Goal: Download file/media: Obtain a digital file from the website

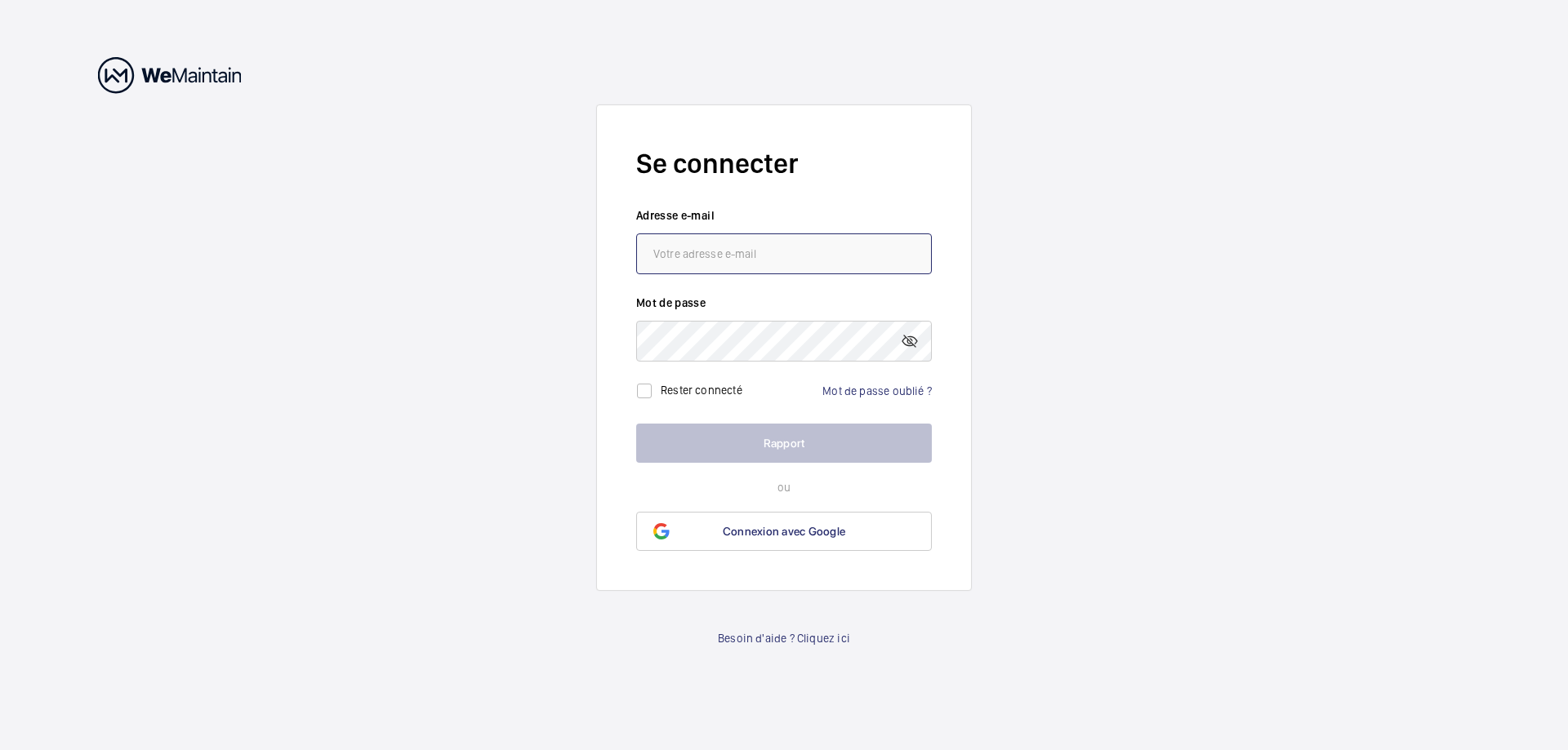
type input "[EMAIL_ADDRESS][PERSON_NAME][DOMAIN_NAME]"
click at [1071, 435] on wm-front-auth-container "Se connecter Adresse e-mail jean-baptiste.regueira@idex.fr Mot de passe Rester …" at bounding box center [784, 375] width 1568 height 750
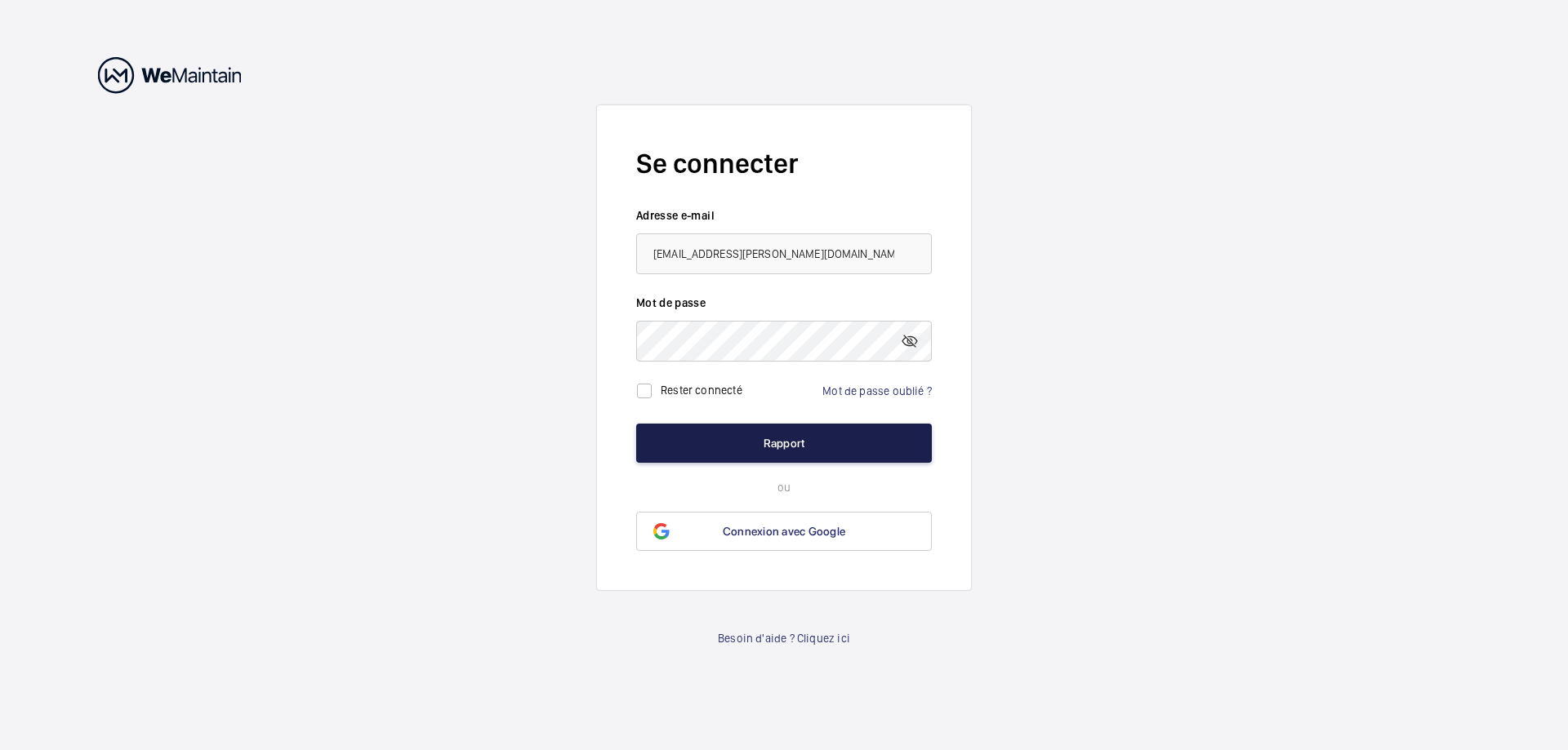
click at [803, 438] on font "Rapport" at bounding box center [784, 443] width 41 height 13
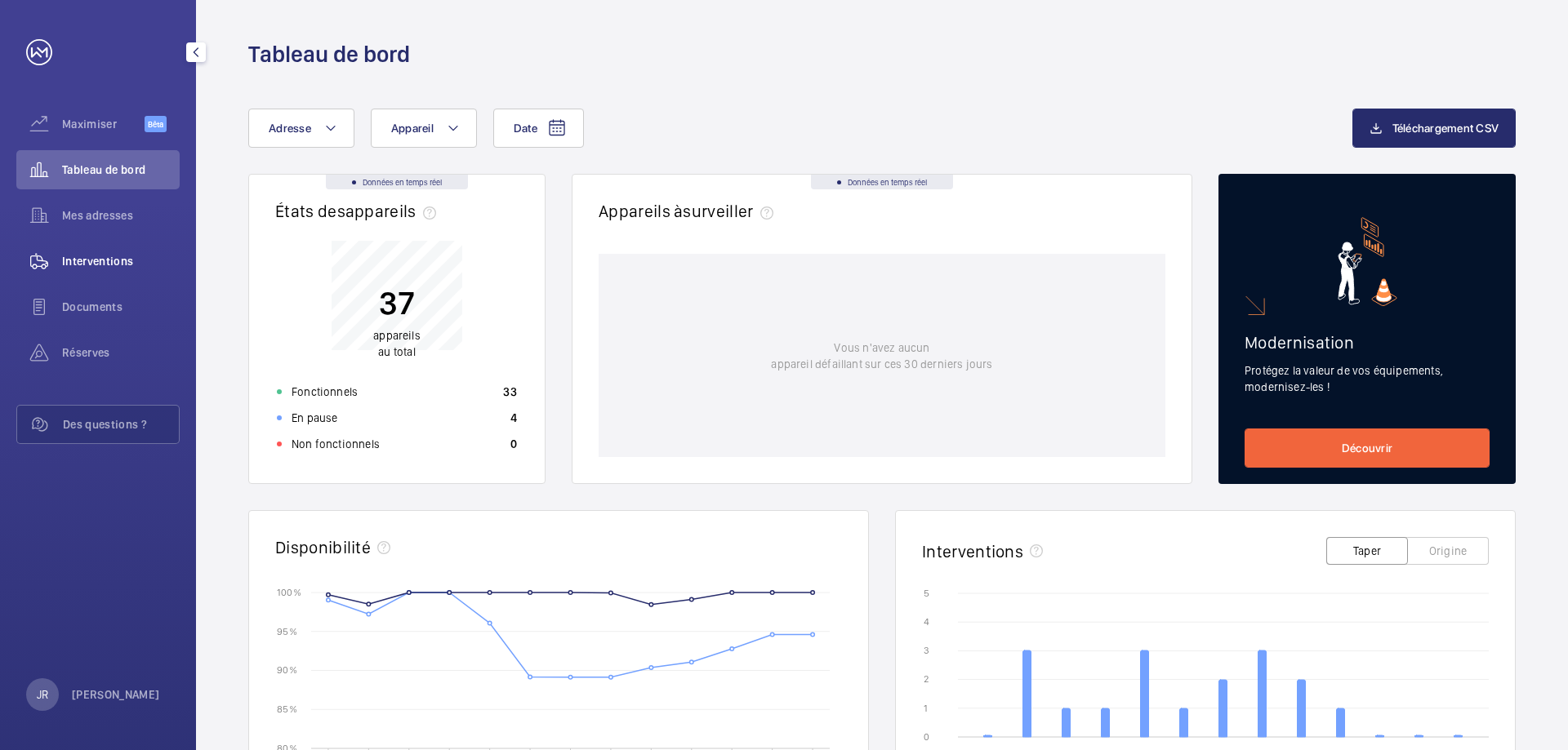
click at [116, 256] on font "Interventions" at bounding box center [97, 261] width 72 height 13
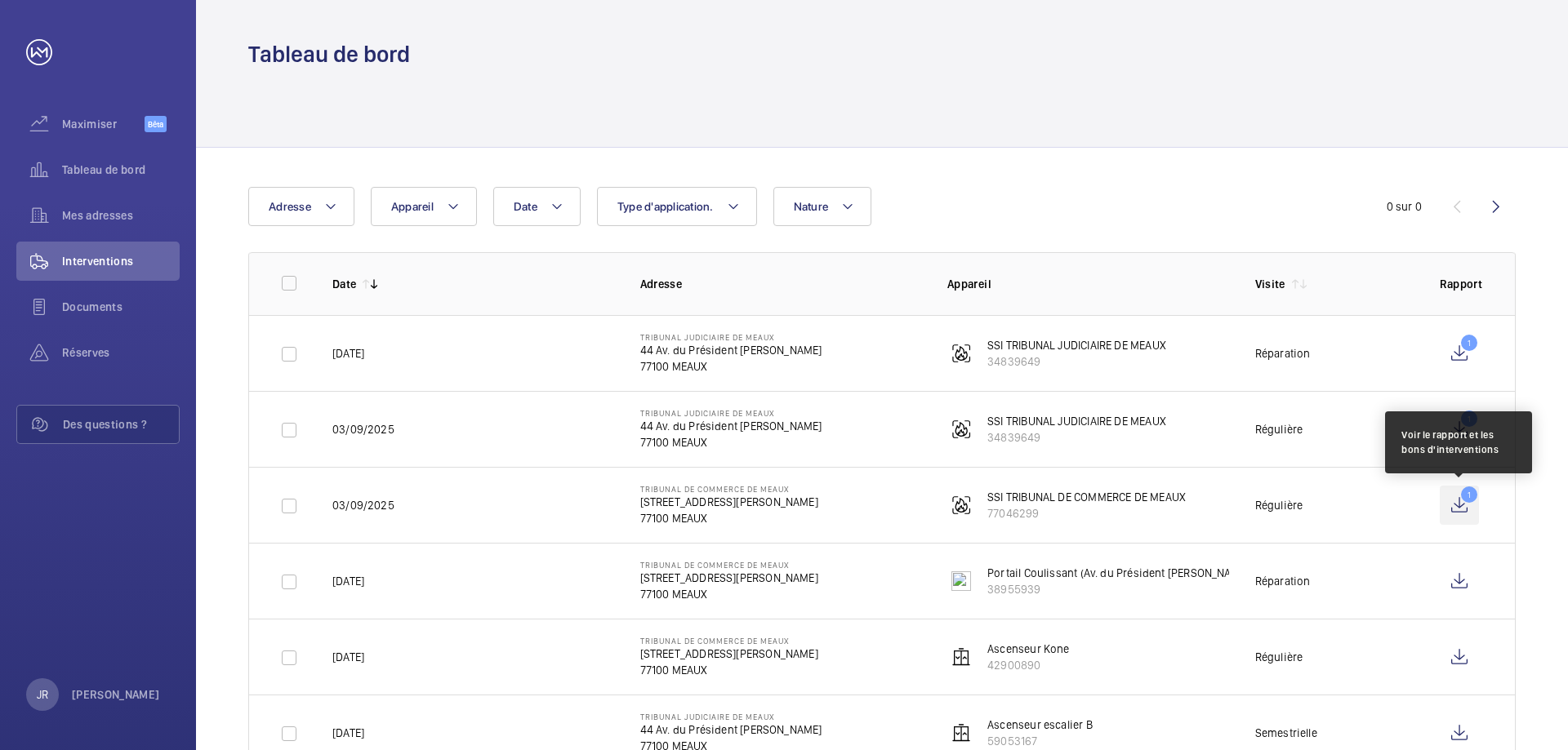
click at [1456, 514] on wm-front-icon-button "1" at bounding box center [1460, 505] width 39 height 39
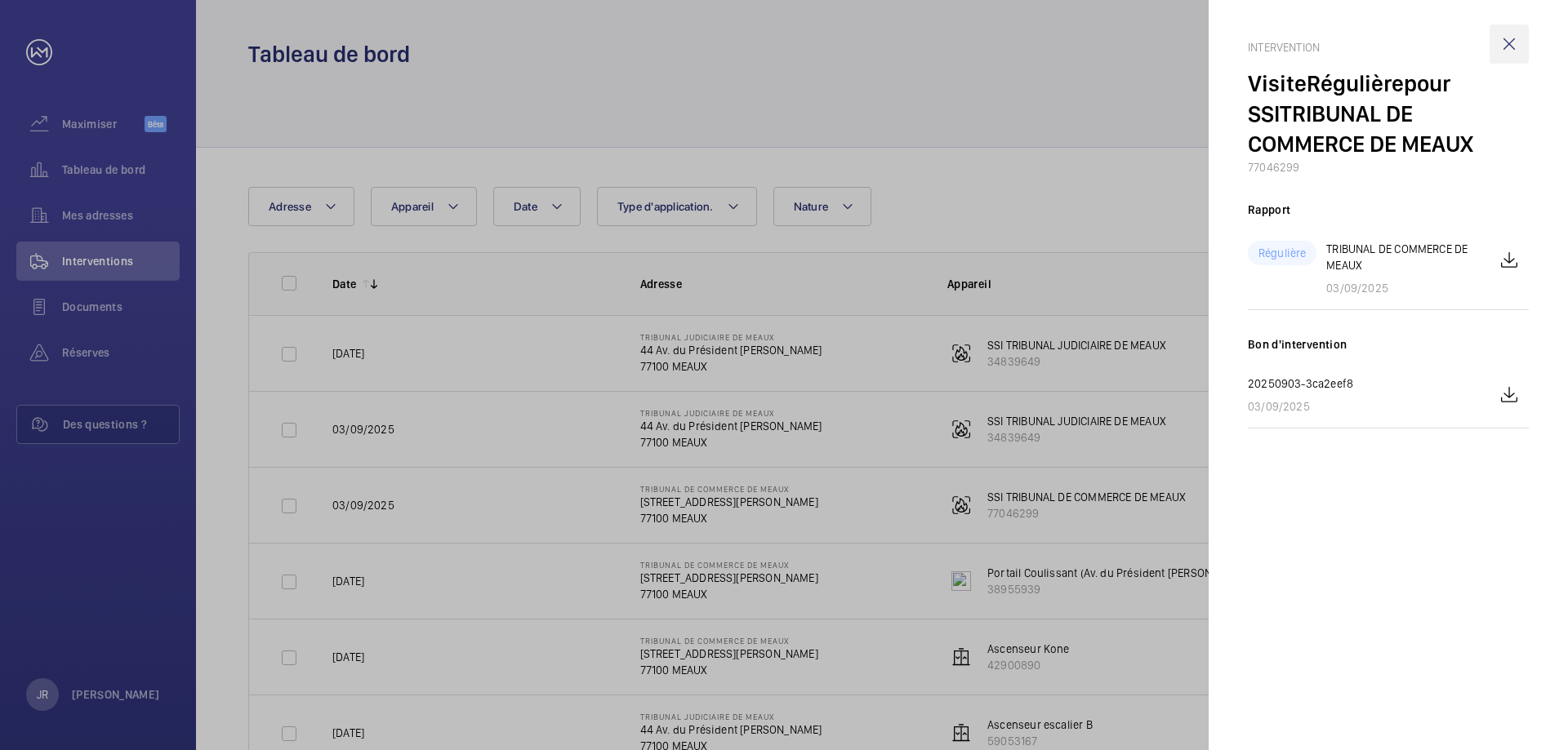
click at [1511, 47] on wm-front-icon-button at bounding box center [1509, 44] width 39 height 39
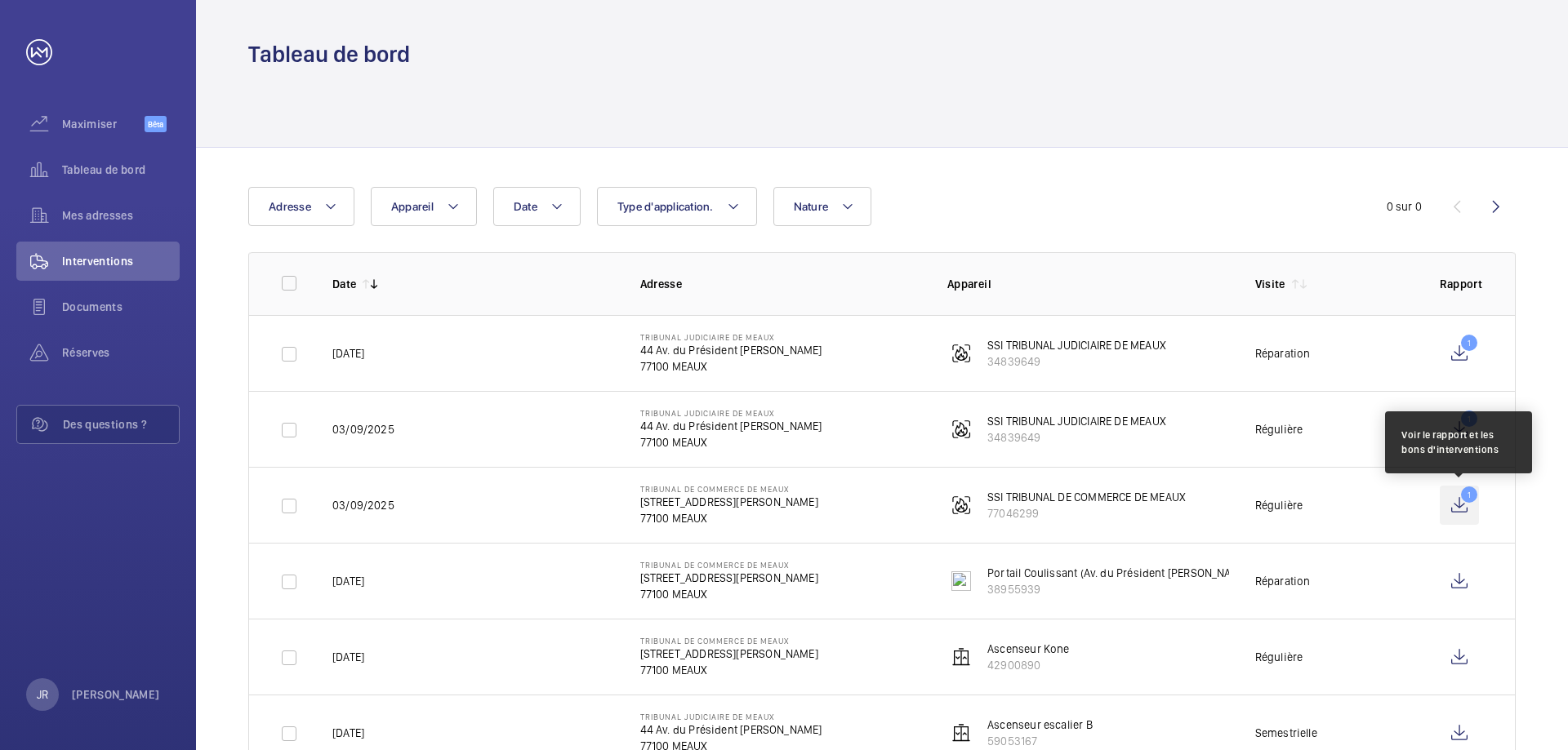
click at [1455, 508] on wm-front-icon-button "1" at bounding box center [1460, 505] width 39 height 39
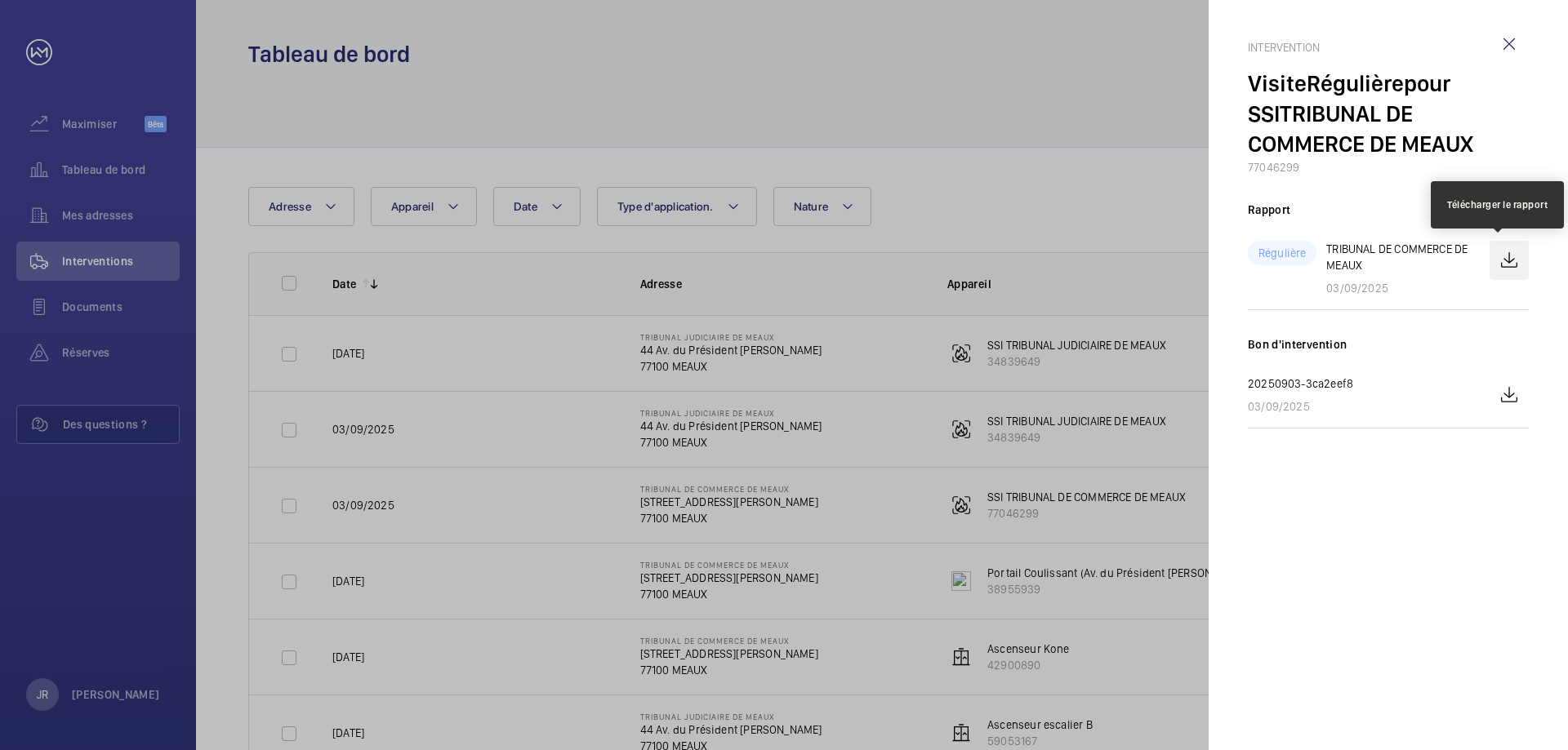
click at [1517, 257] on wm-front-icon-button at bounding box center [1509, 261] width 39 height 39
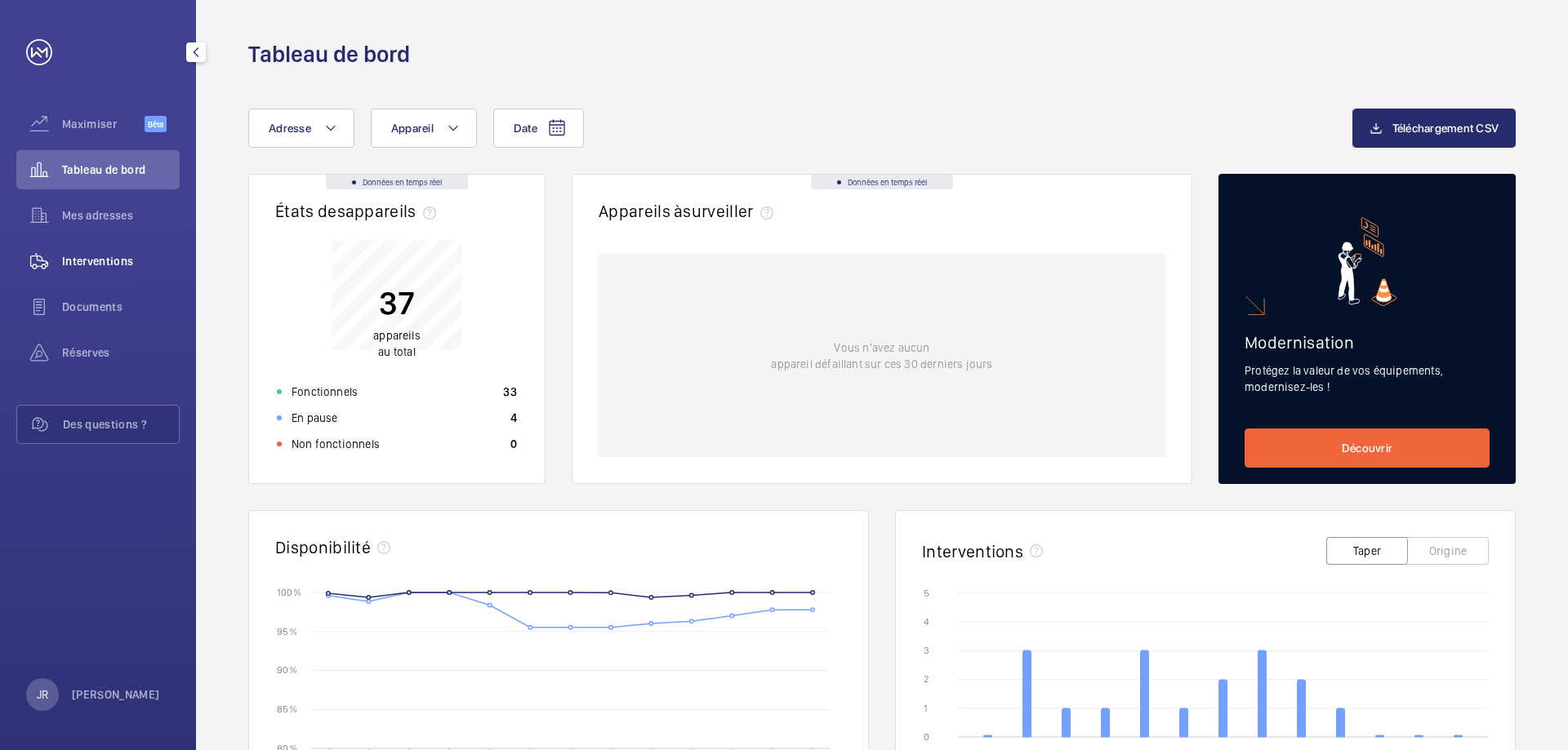
click at [104, 257] on font "Interventions" at bounding box center [97, 261] width 72 height 13
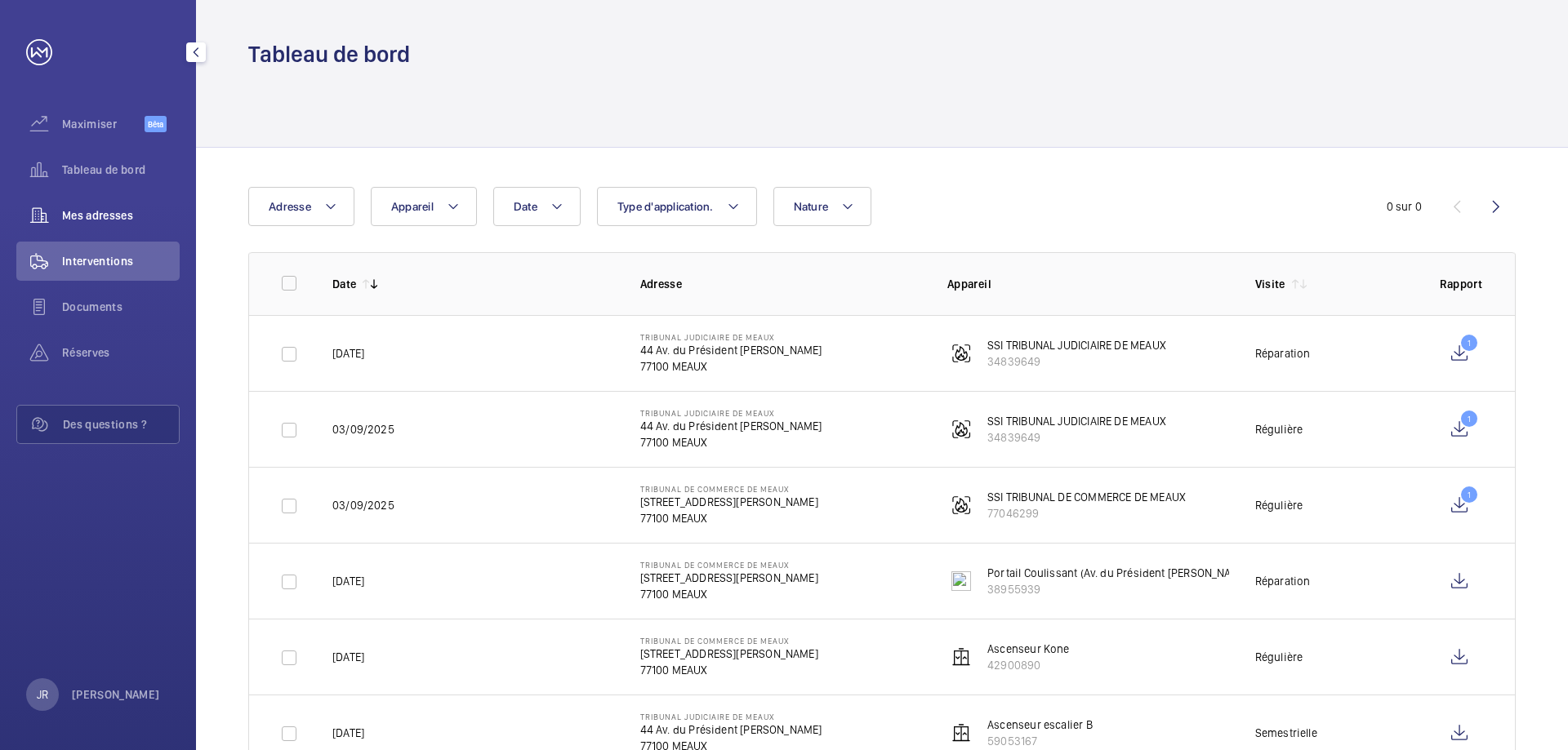
click at [126, 208] on span "Mes adresses" at bounding box center [120, 215] width 118 height 16
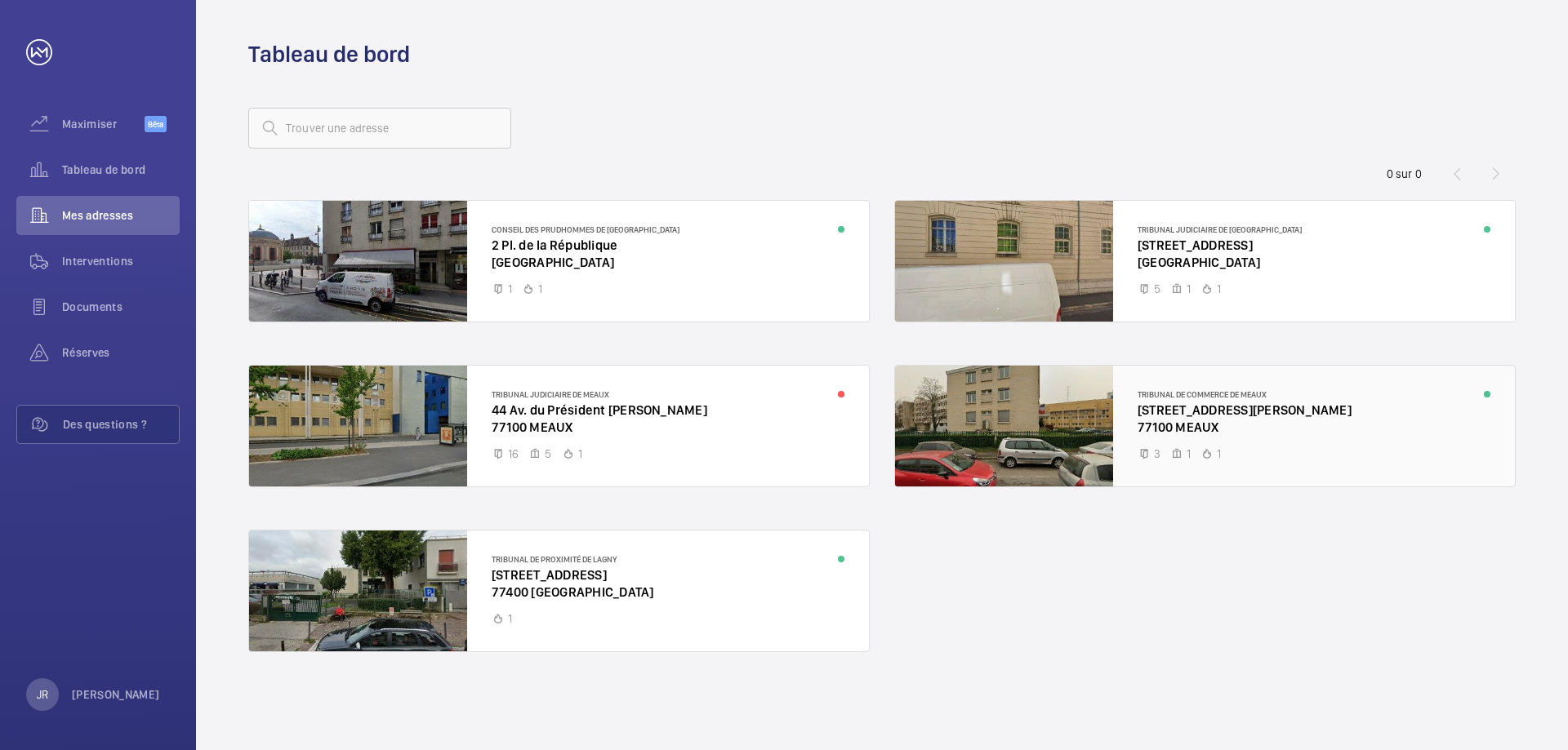
click at [1226, 443] on div at bounding box center [1205, 426] width 620 height 121
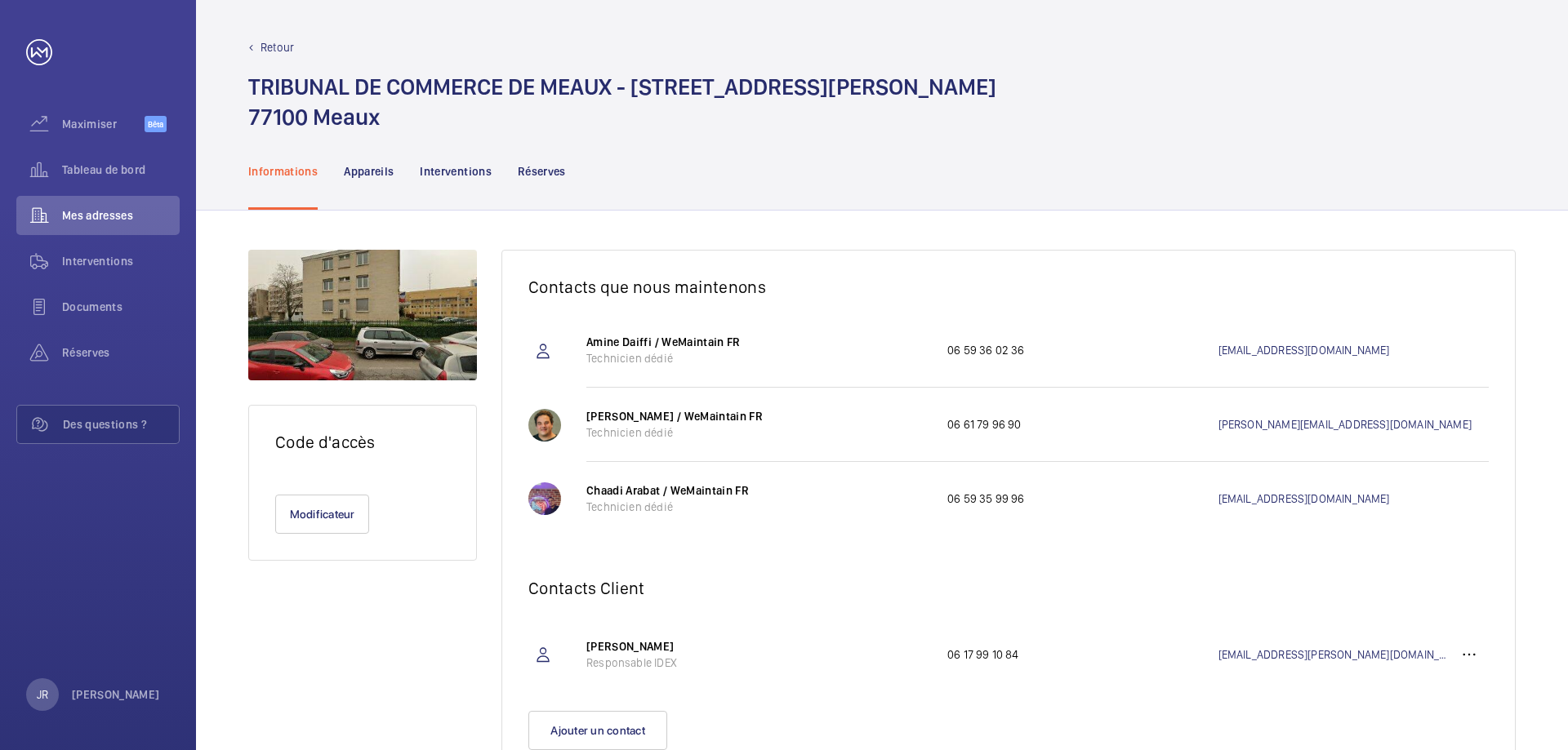
click at [497, 164] on nav "Informations Appareils Interventions Réserves" at bounding box center [406, 171] width 317 height 78
click at [489, 174] on font "Interventions" at bounding box center [455, 171] width 72 height 13
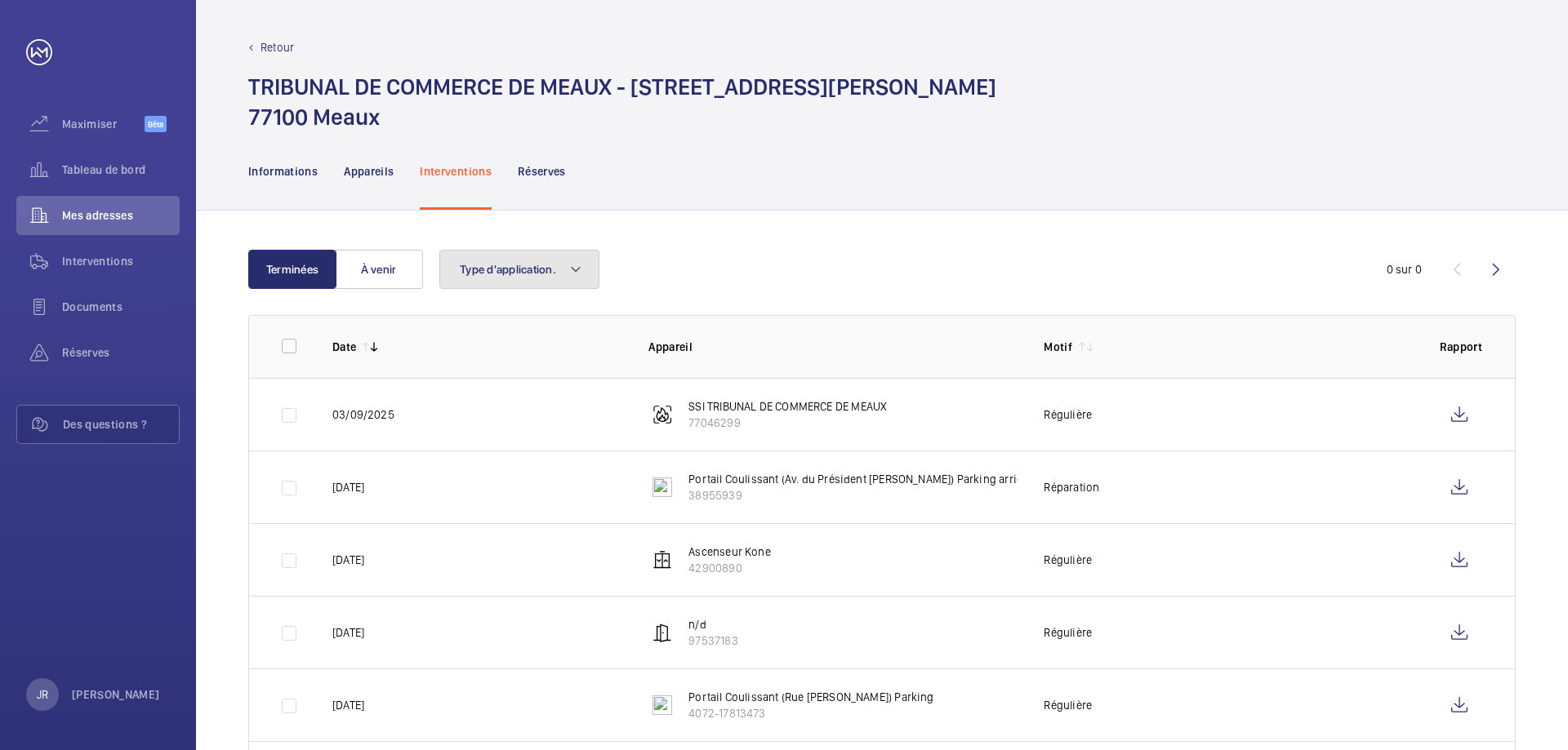
click at [519, 261] on button "Type d'application." at bounding box center [519, 269] width 160 height 39
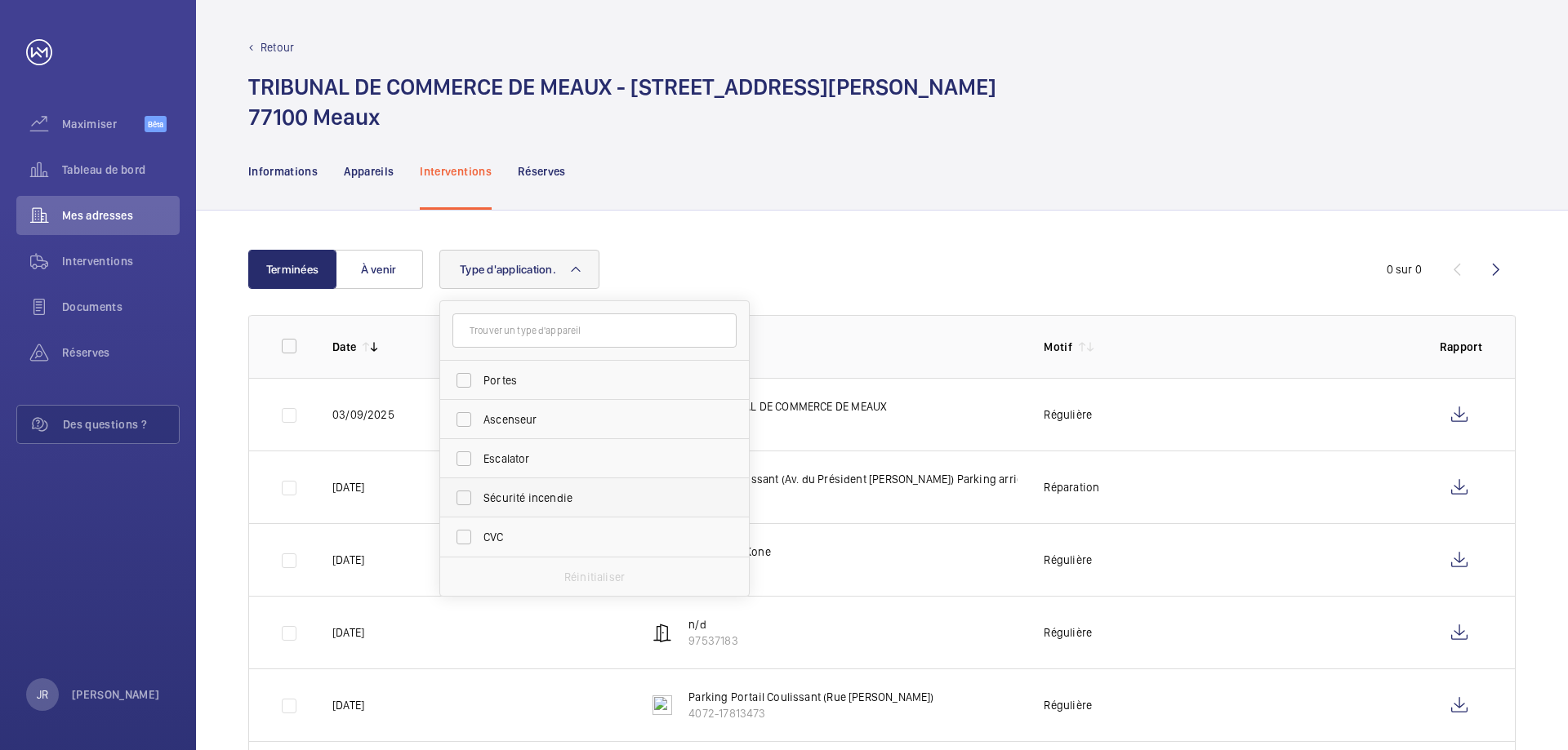
click at [519, 494] on font "Sécurité incendie" at bounding box center [527, 498] width 89 height 13
click at [480, 494] on input "Sécurité incendie" at bounding box center [464, 498] width 33 height 33
checkbox input "true"
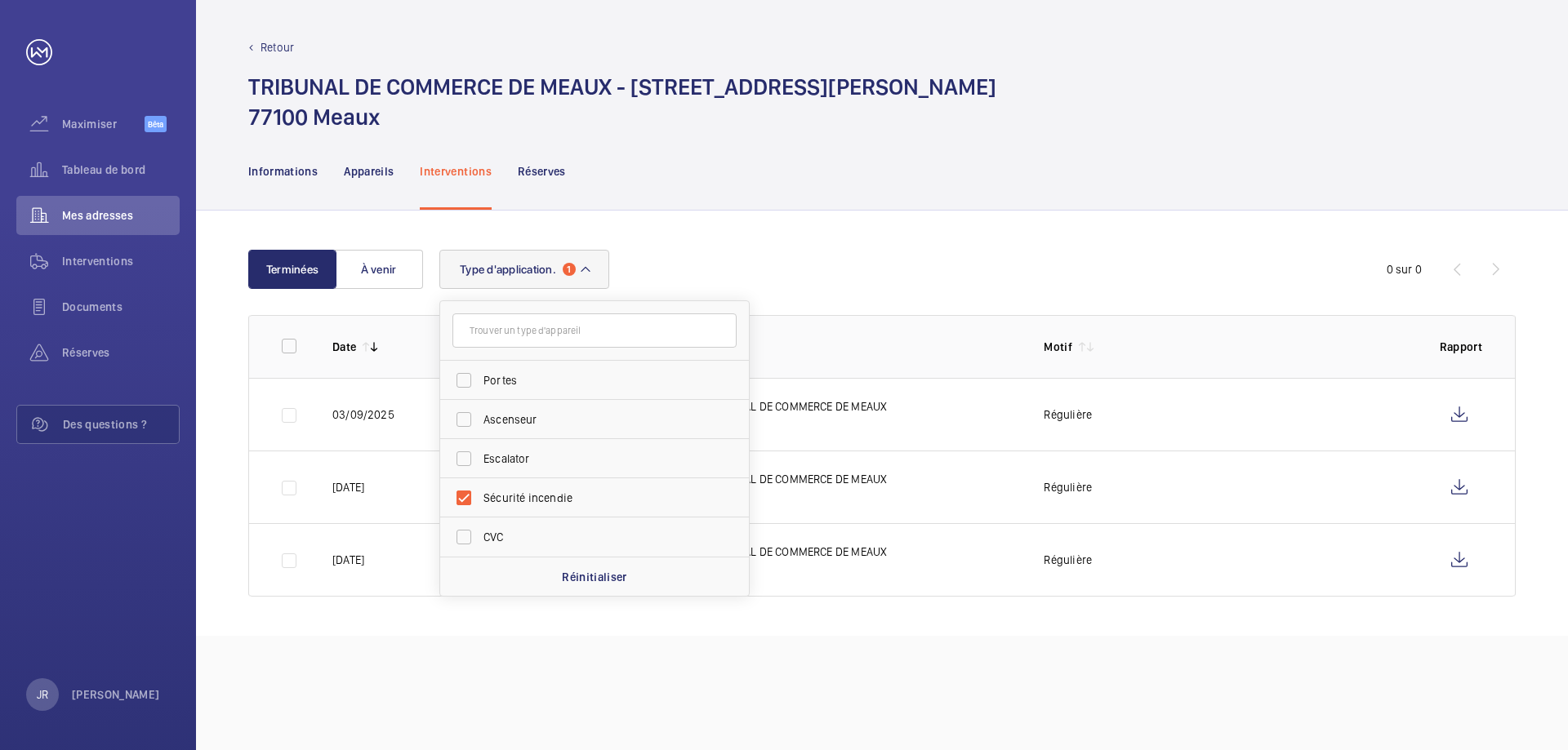
click at [1042, 195] on div "Informations Appareils Interventions Réserves" at bounding box center [881, 171] width 1267 height 78
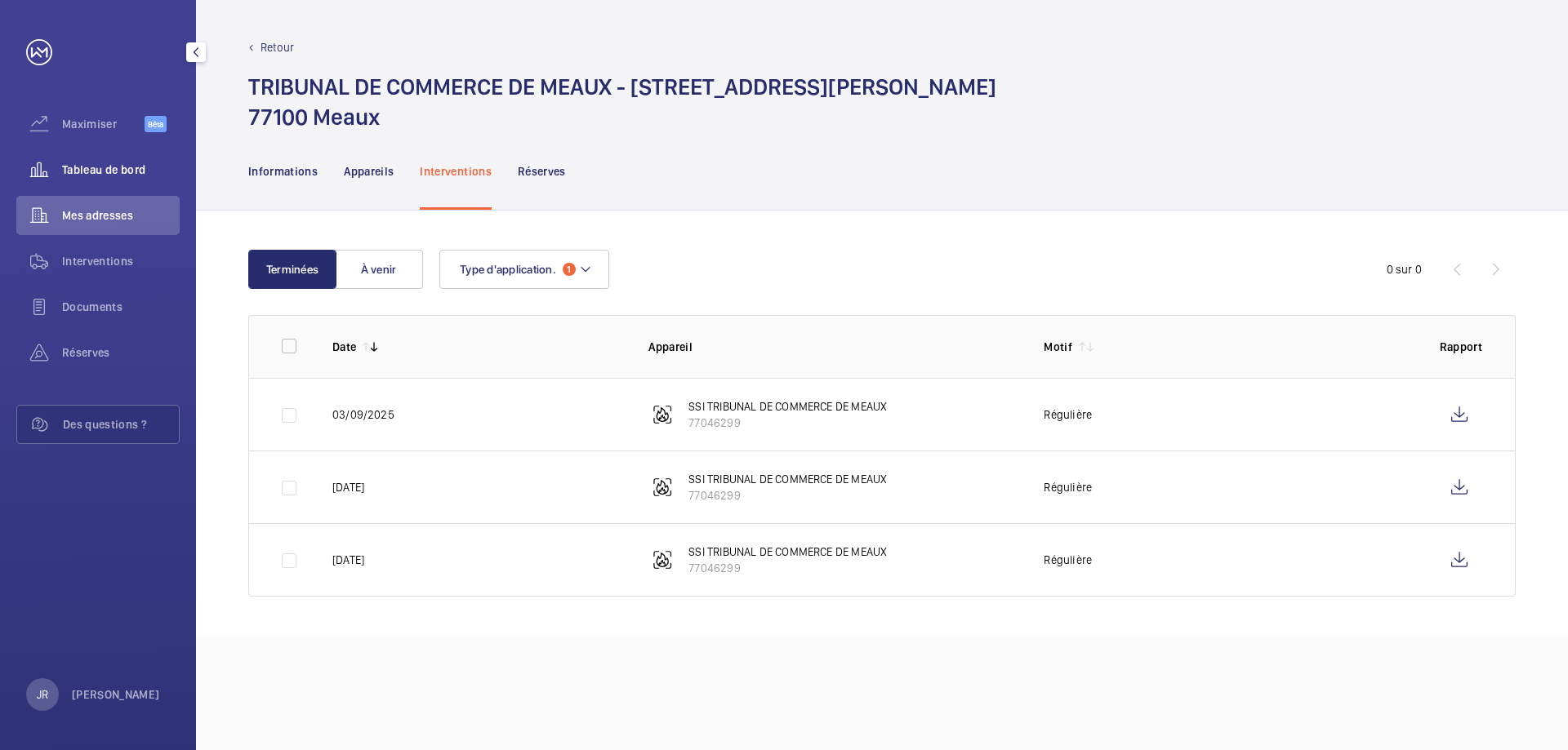
click at [106, 157] on div "Tableau de bord" at bounding box center [97, 169] width 163 height 39
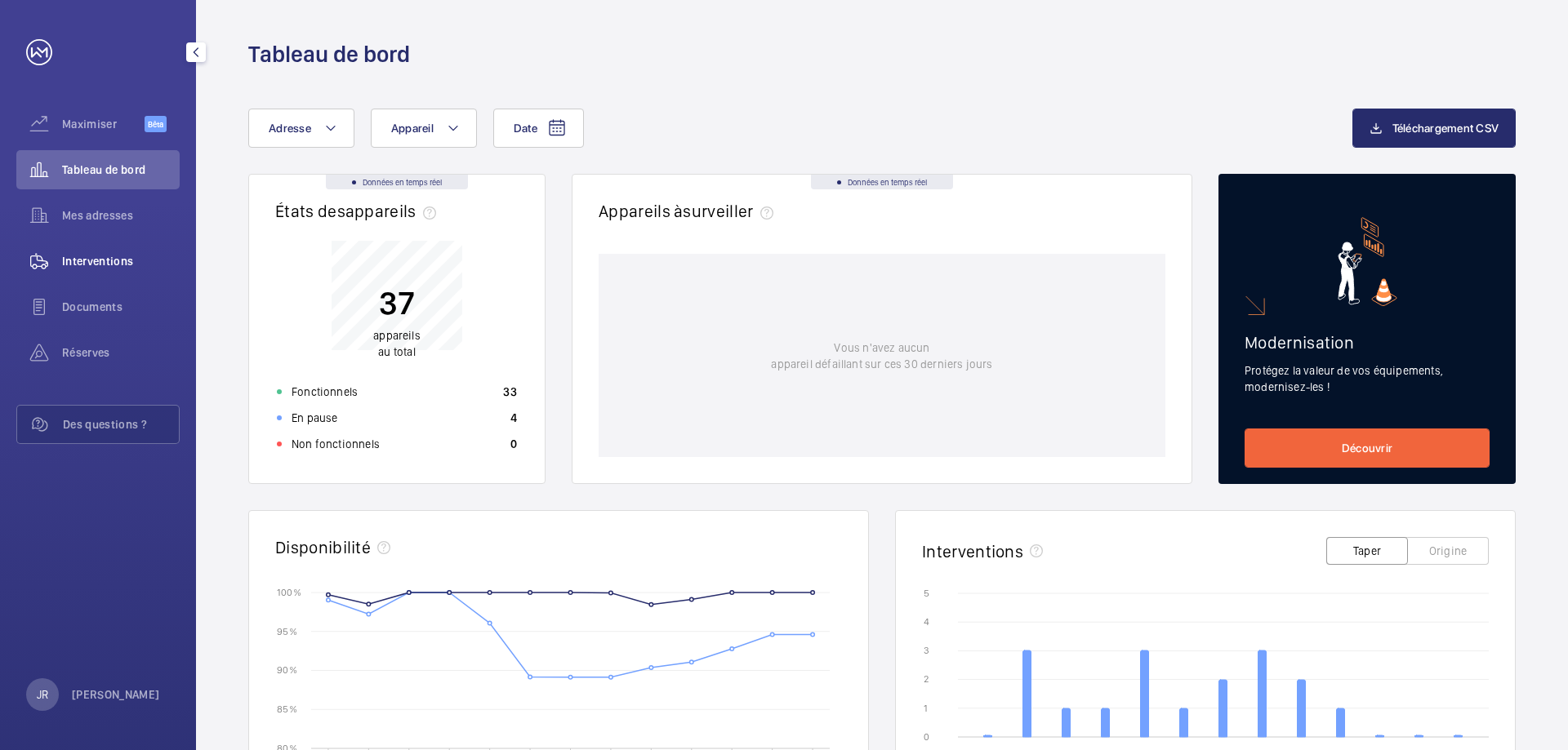
click at [118, 267] on span "Interventions" at bounding box center [120, 261] width 118 height 16
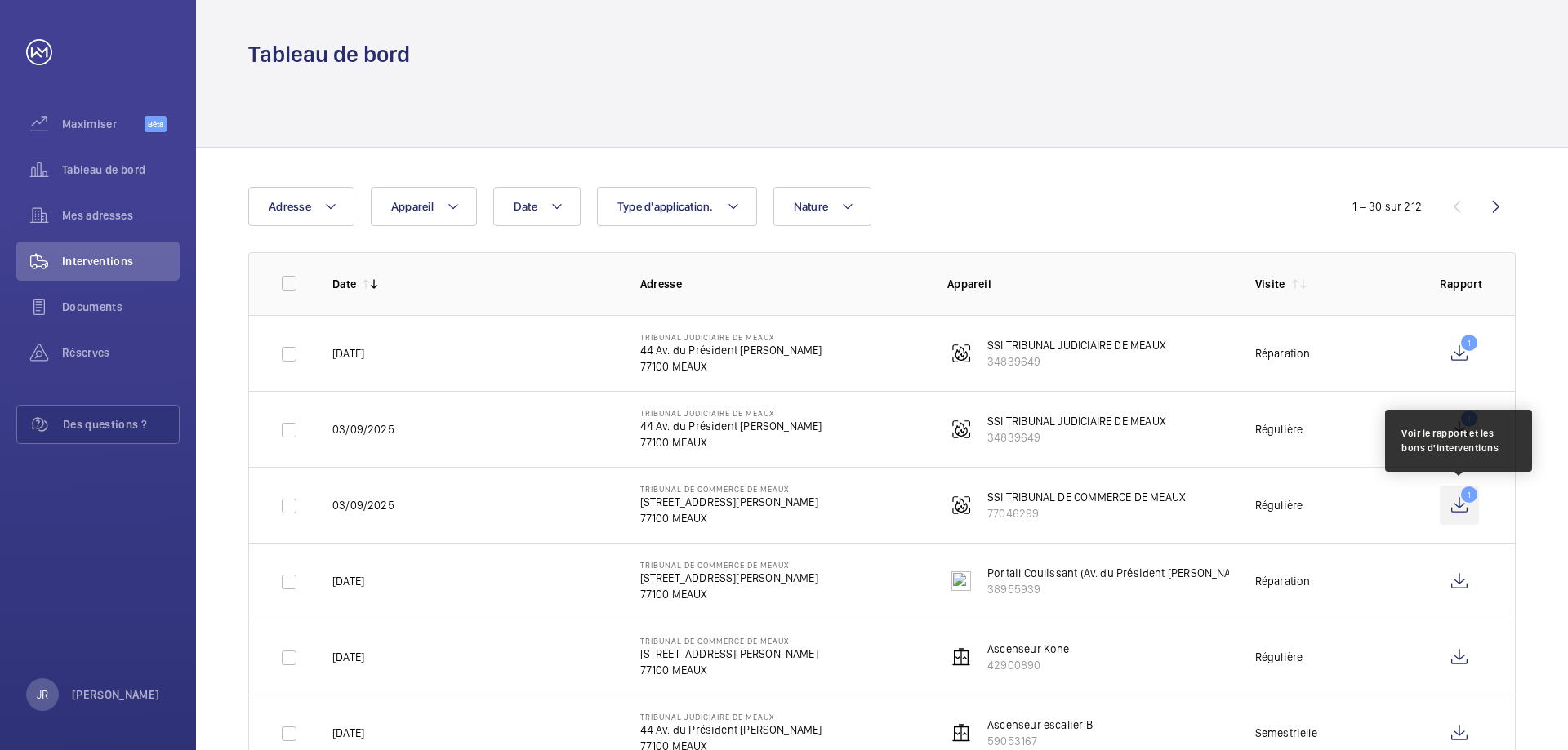
click at [1466, 501] on wm-front-icon-button "1" at bounding box center [1460, 505] width 39 height 39
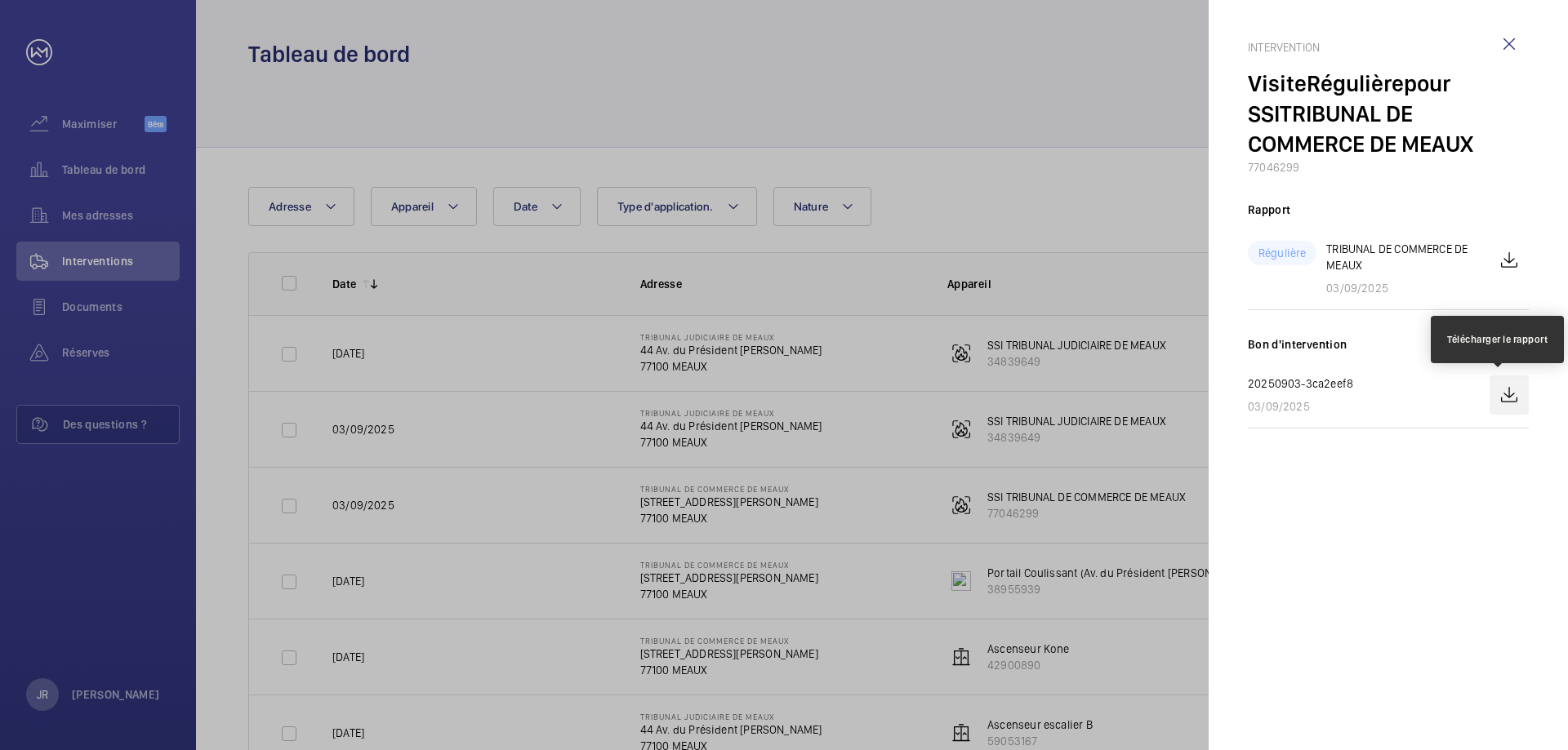
click at [1508, 394] on wm-front-icon-button at bounding box center [1509, 395] width 39 height 39
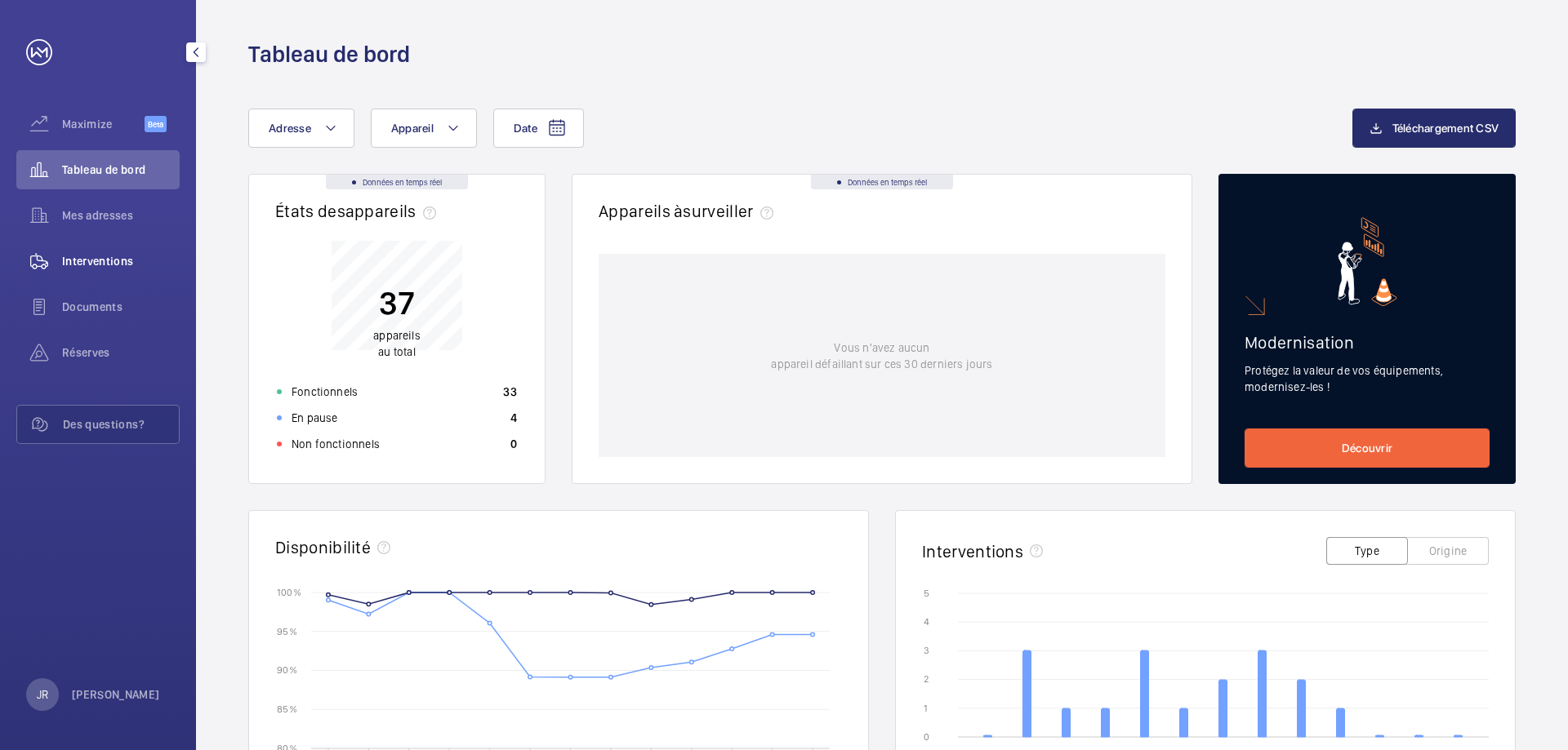
click at [97, 262] on span "Interventions" at bounding box center [120, 261] width 118 height 16
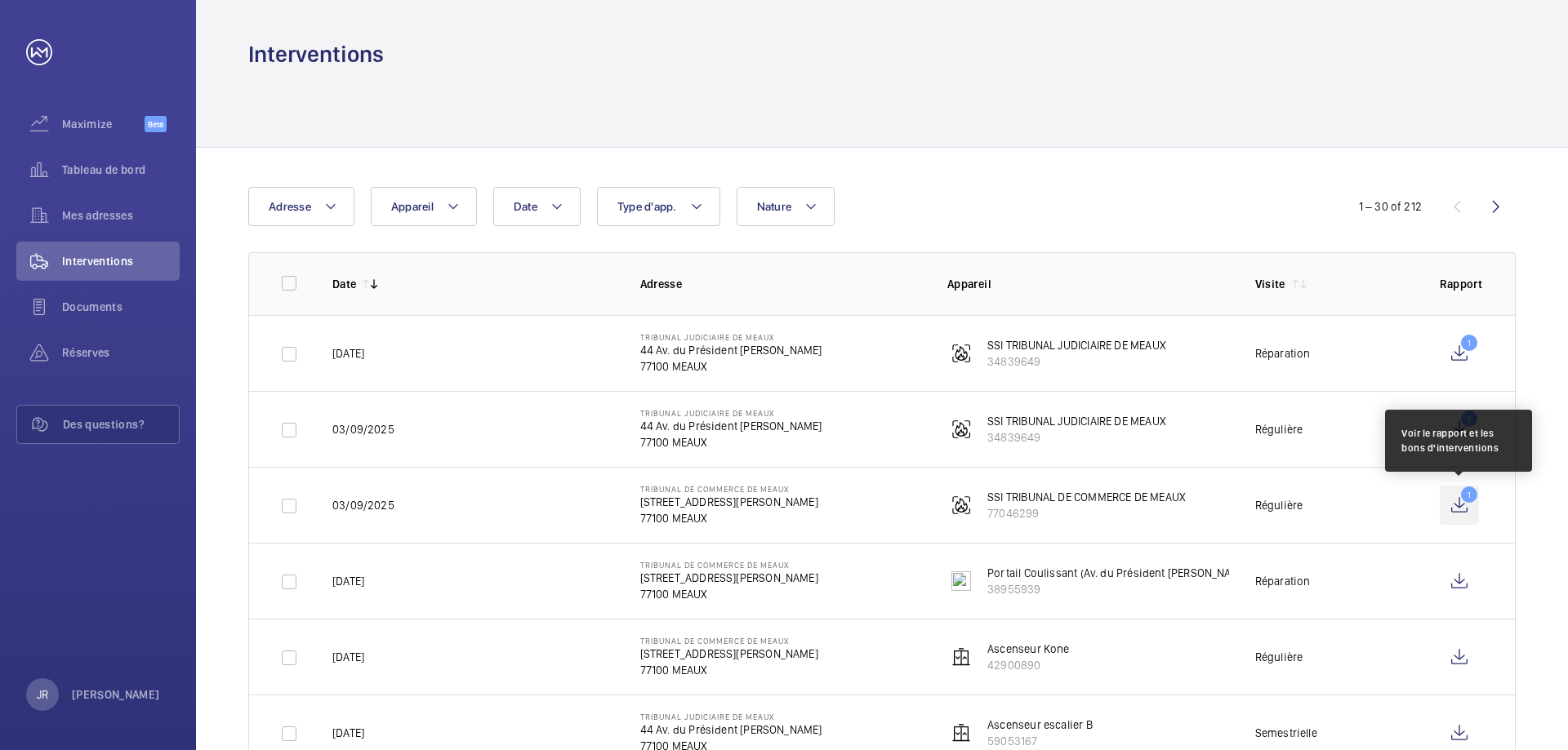
click at [1466, 508] on wm-front-icon-button "1" at bounding box center [1460, 505] width 39 height 39
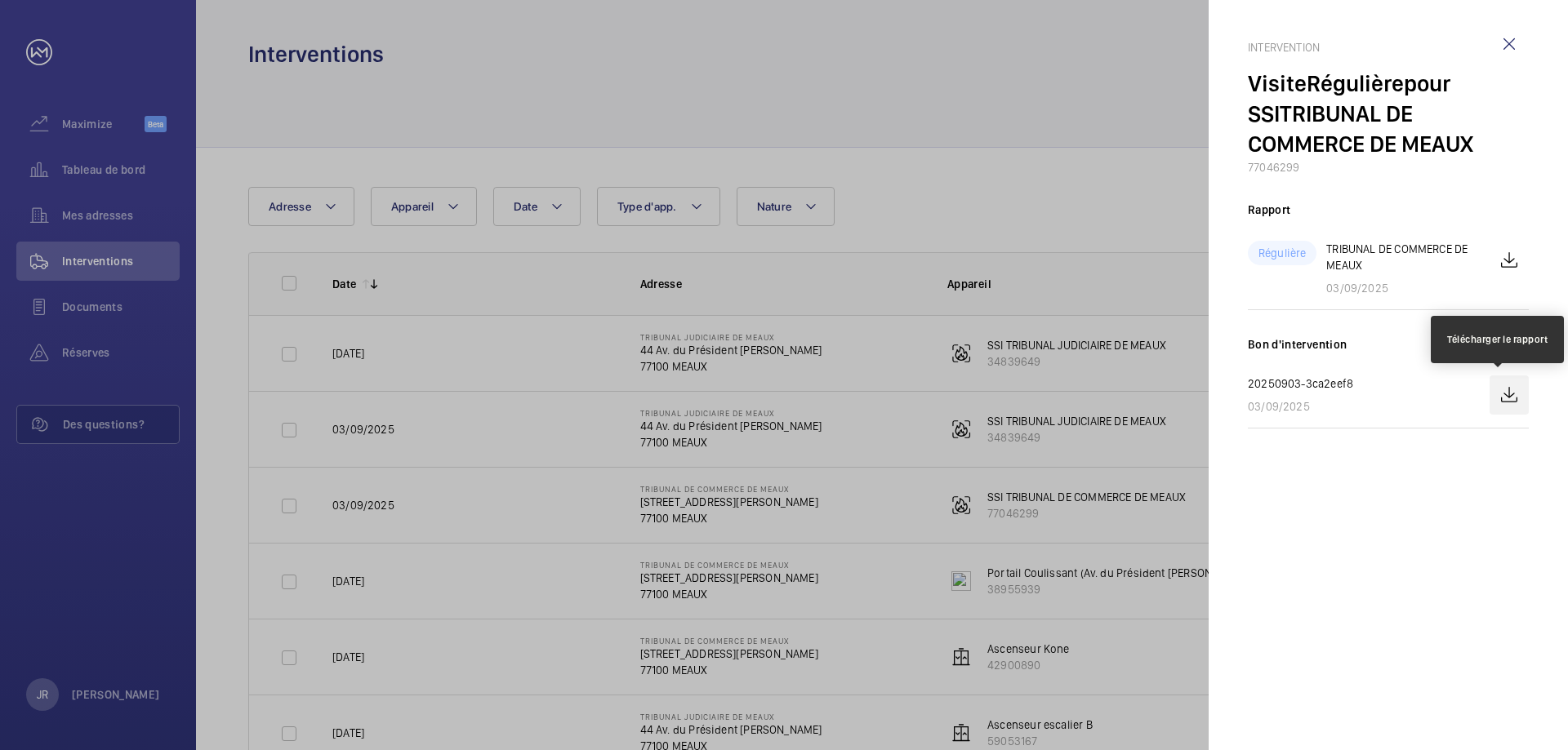
click at [1516, 404] on wm-front-icon-button at bounding box center [1509, 395] width 39 height 39
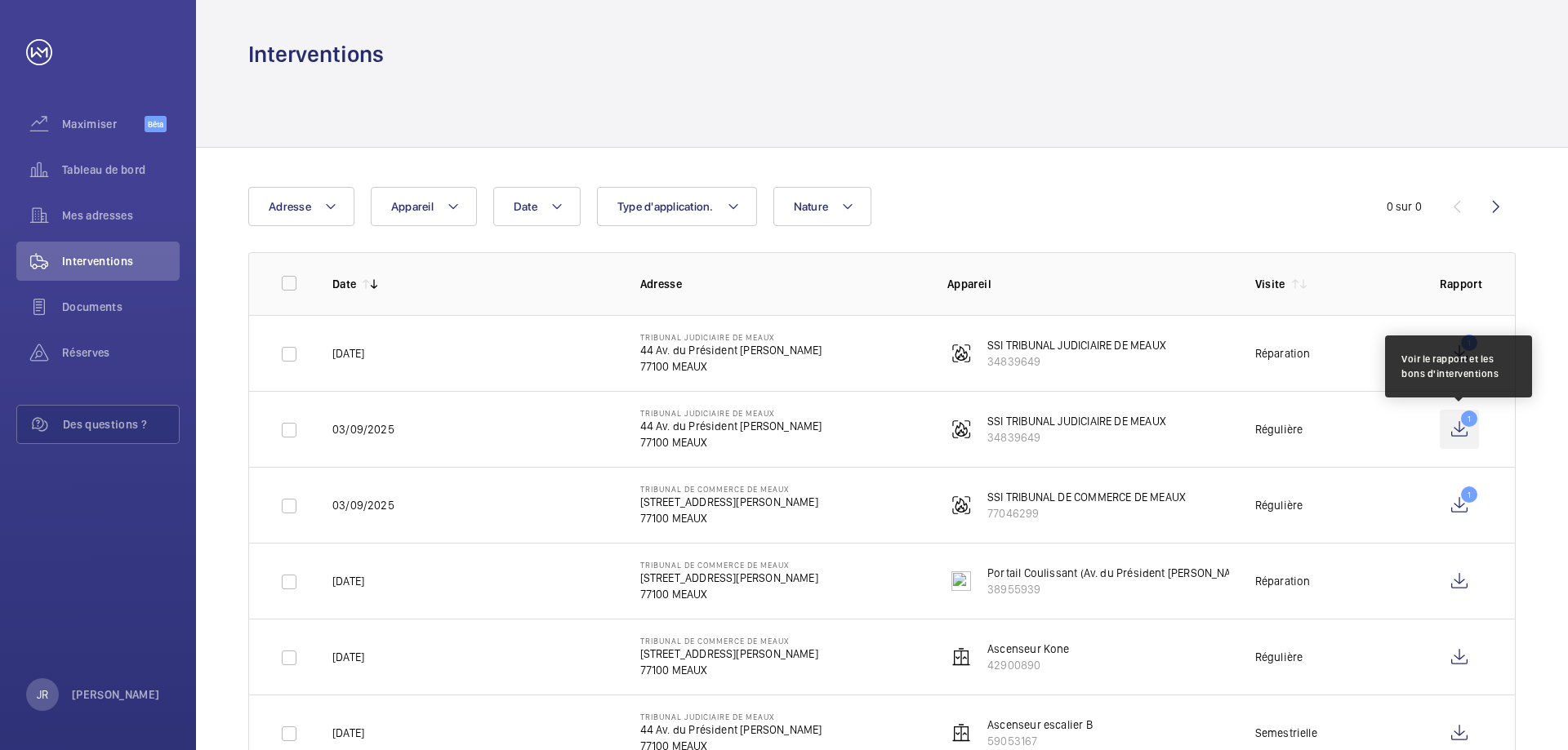
click at [1466, 431] on wm-front-icon-button "1" at bounding box center [1460, 429] width 39 height 39
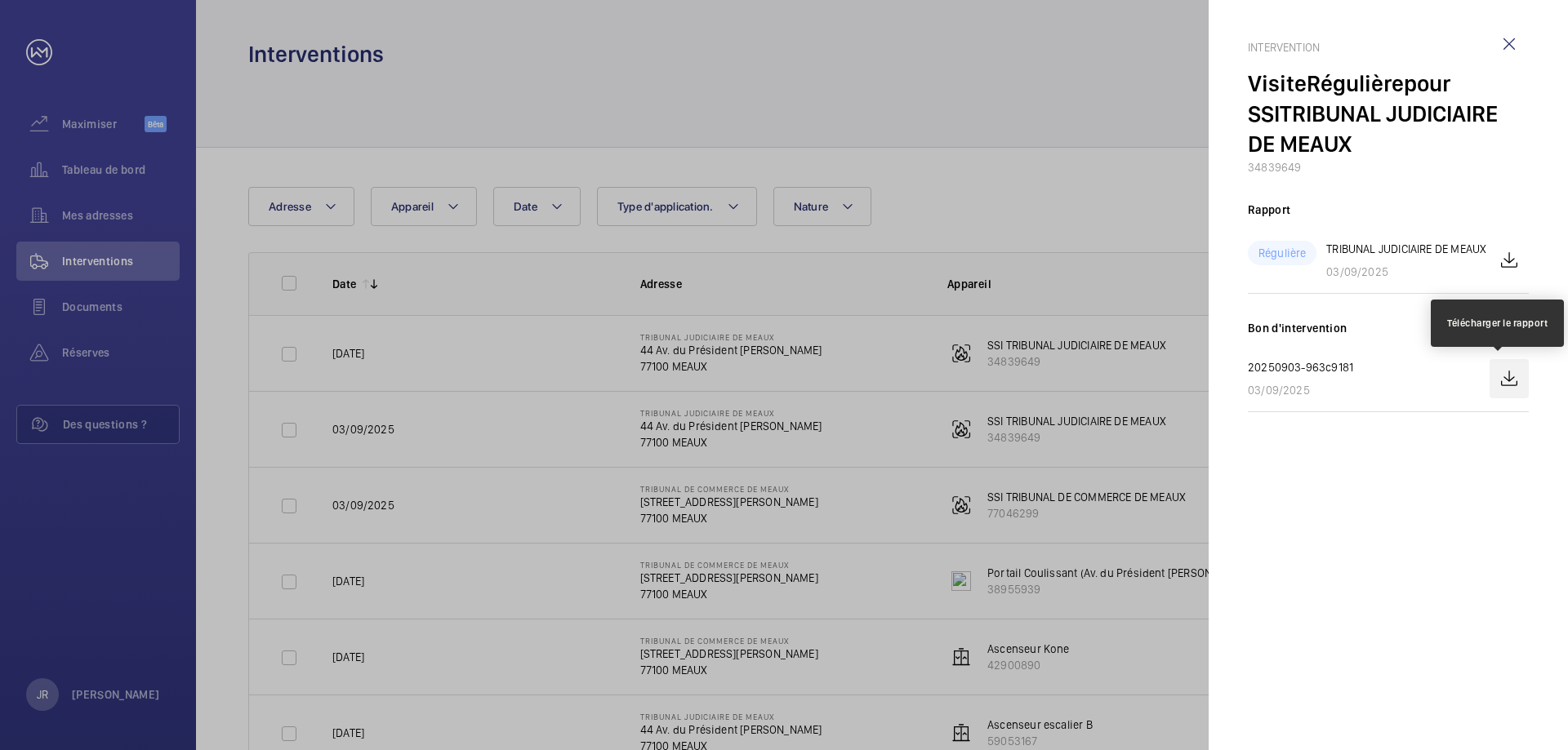
click at [1510, 381] on wm-front-icon-button at bounding box center [1509, 378] width 39 height 39
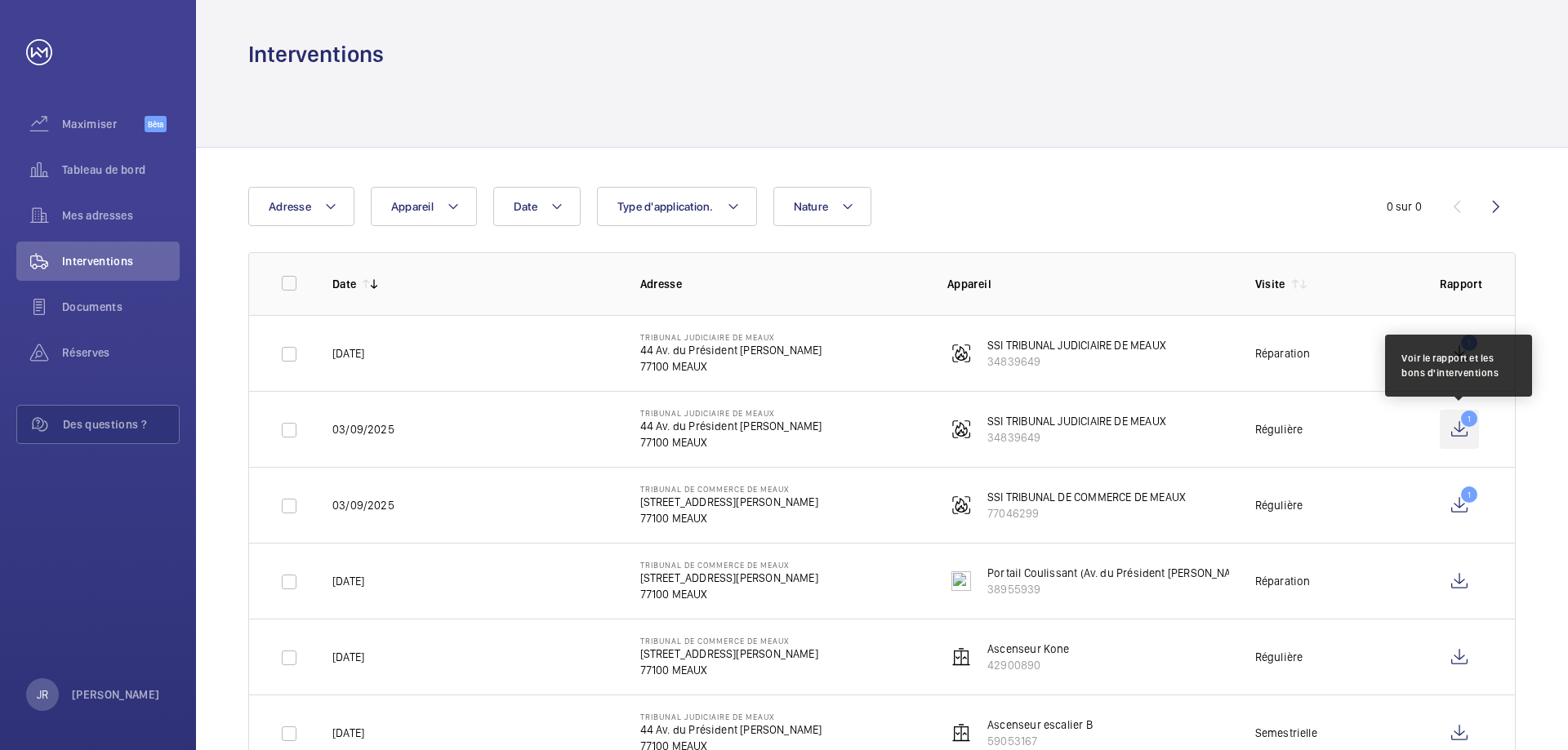
click at [1462, 429] on wm-front-icon-button "1" at bounding box center [1460, 429] width 39 height 39
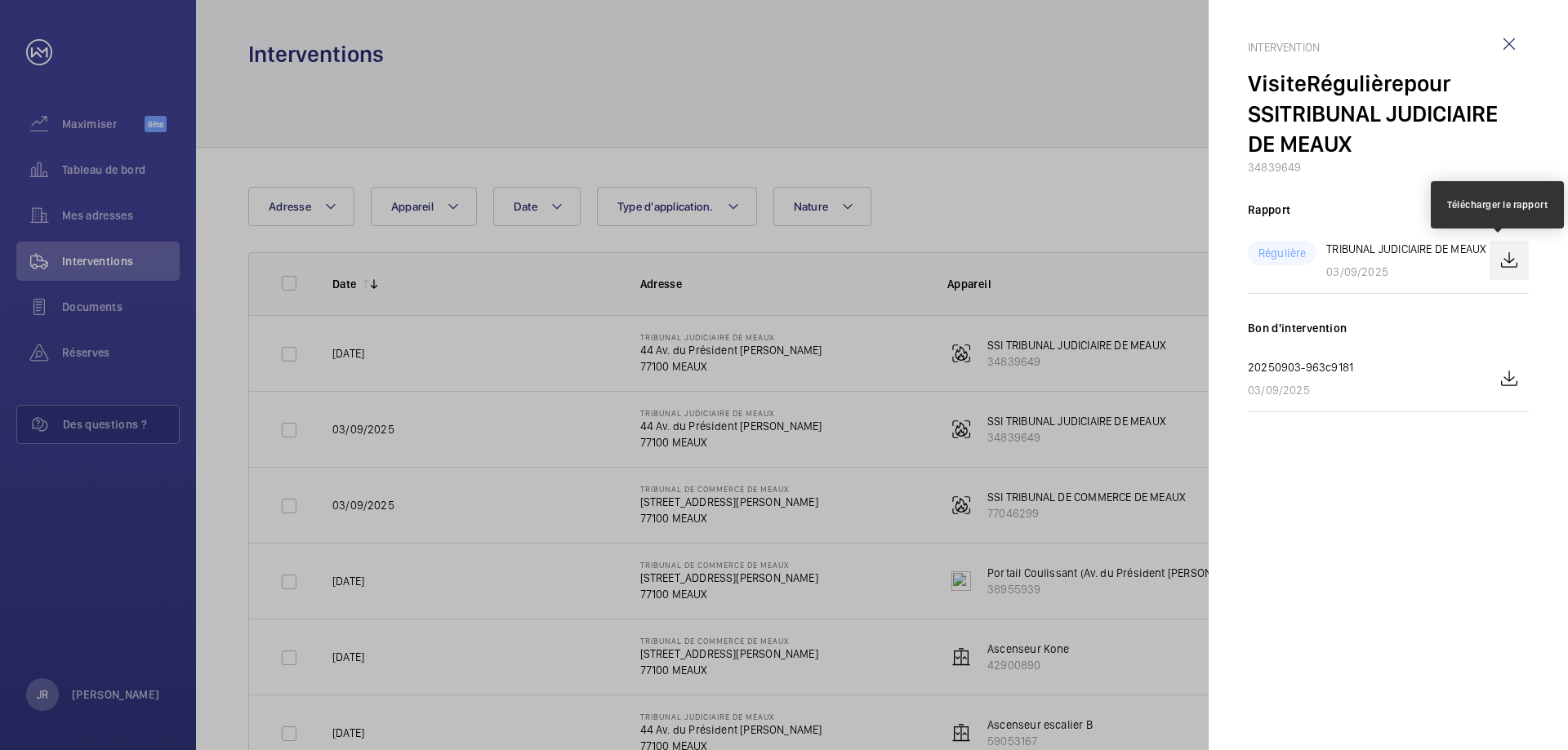
click at [1512, 262] on wm-front-icon-button at bounding box center [1509, 261] width 39 height 39
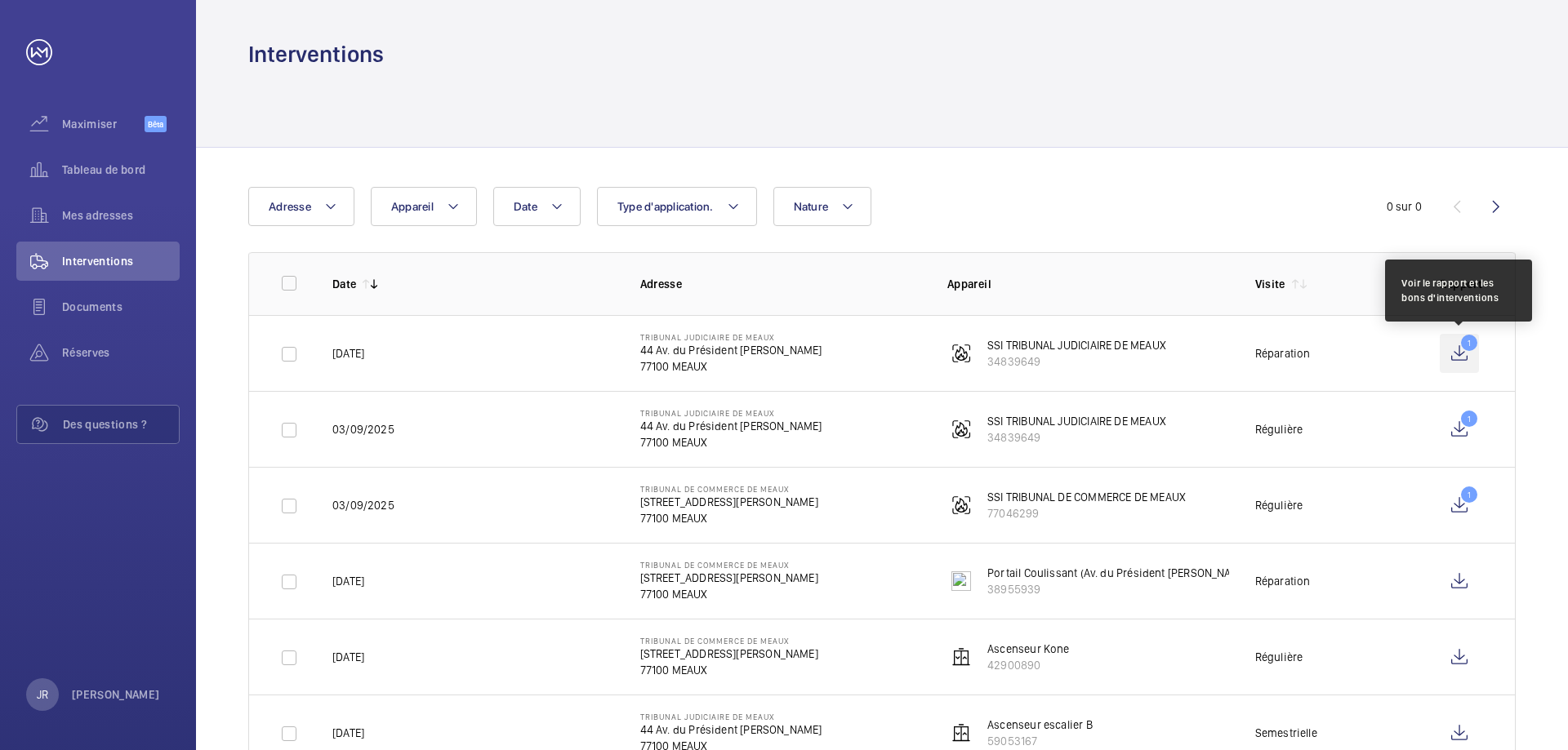
click at [1457, 357] on wm-front-icon-button "1" at bounding box center [1460, 354] width 39 height 39
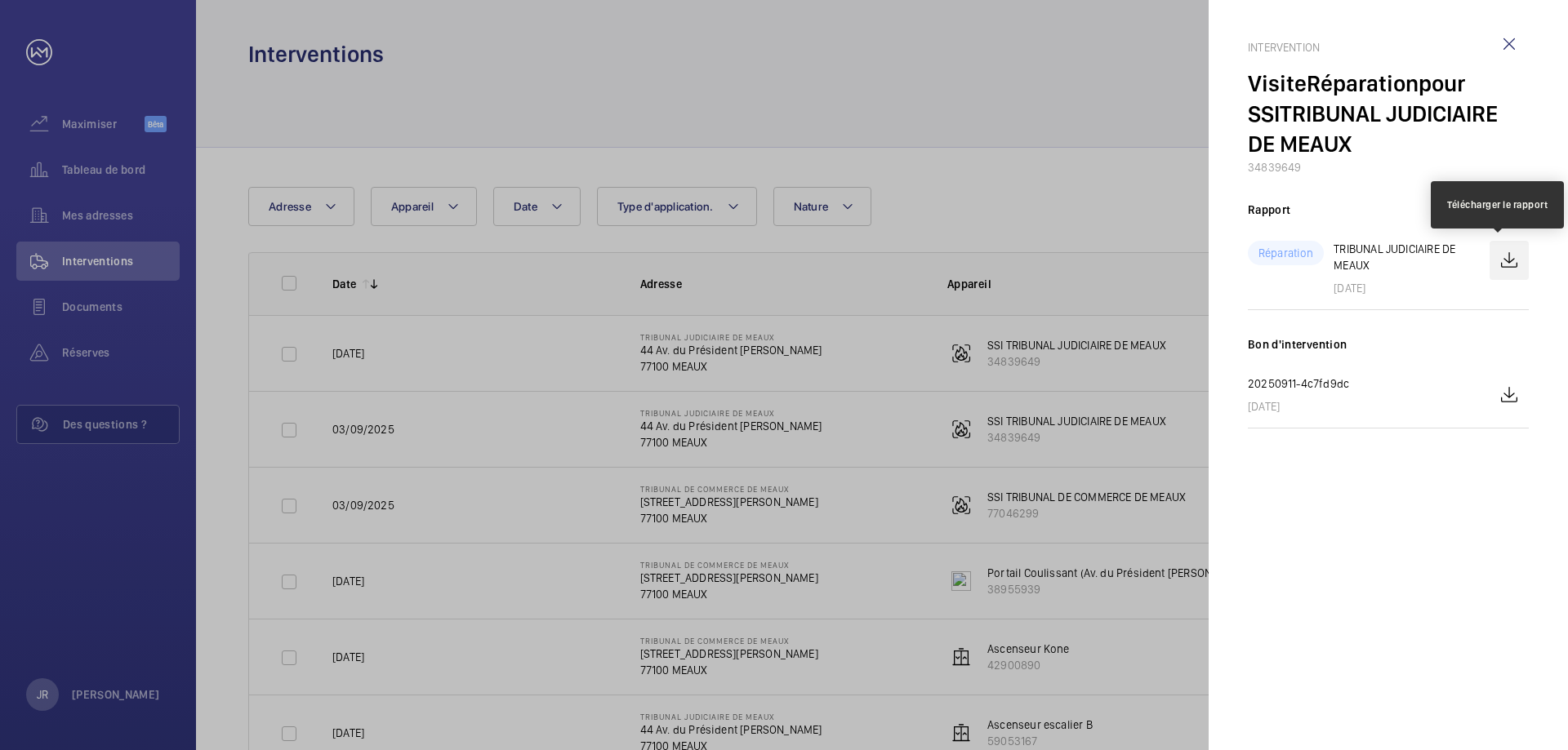
click at [1510, 264] on wm-front-icon-button at bounding box center [1509, 261] width 39 height 39
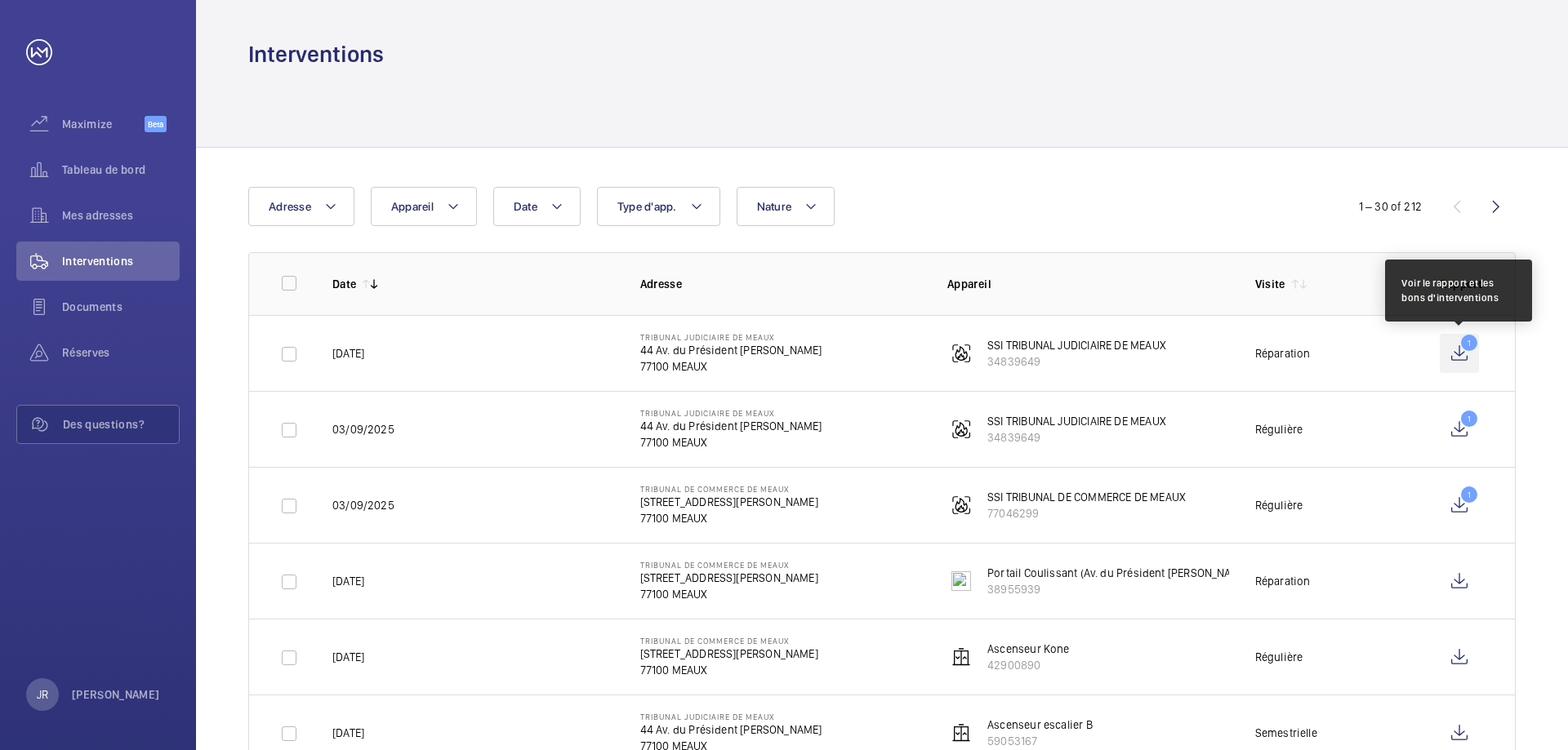
click at [1460, 357] on wm-front-icon-button "1" at bounding box center [1460, 354] width 39 height 39
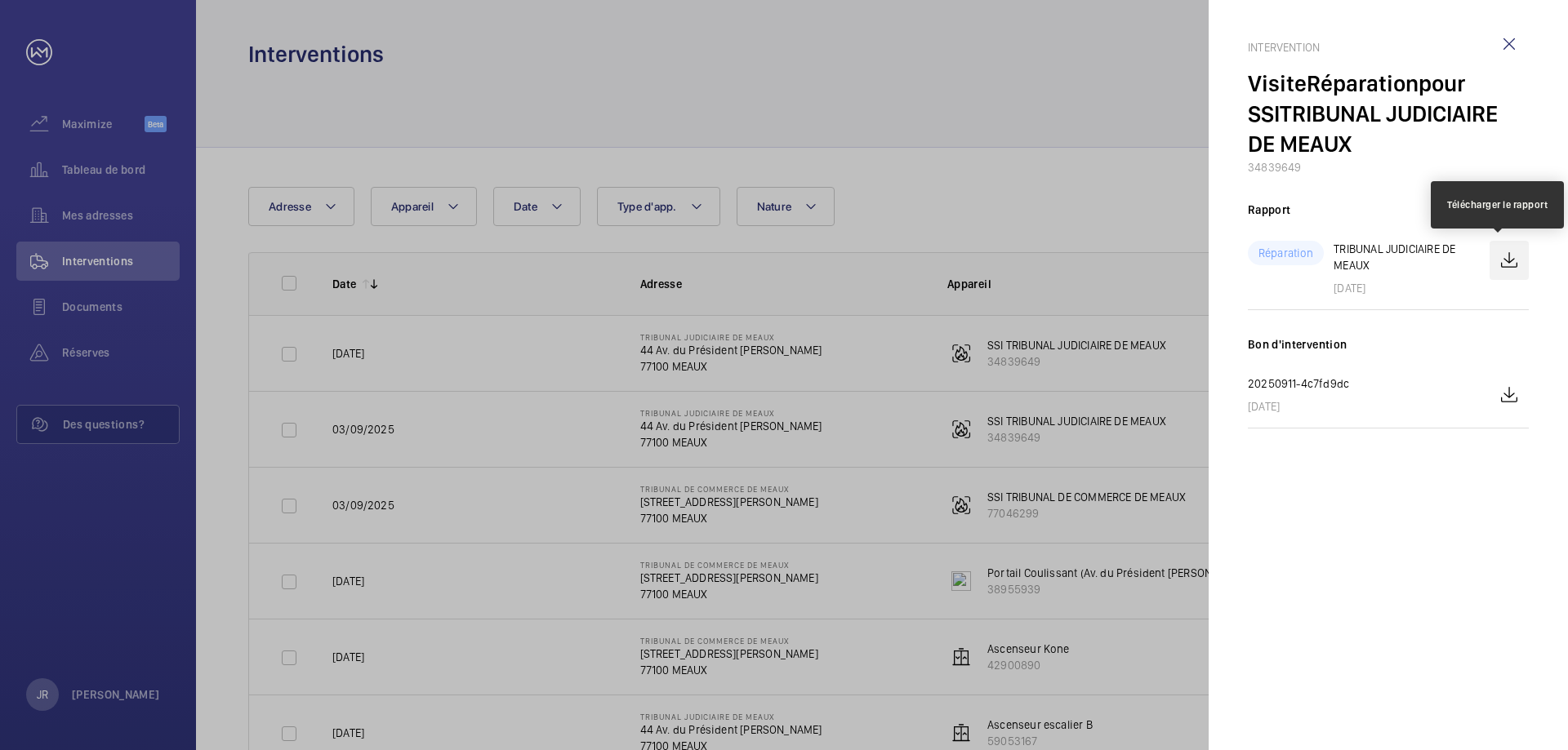
click at [1504, 264] on wm-front-icon-button at bounding box center [1509, 261] width 39 height 39
